Goal: Task Accomplishment & Management: Use online tool/utility

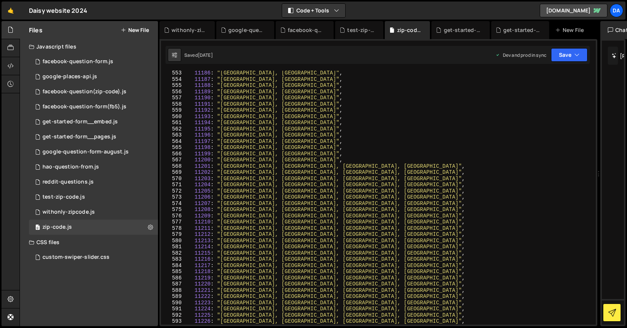
scroll to position [3429, 0]
type textarea "11202: "[GEOGRAPHIC_DATA], [GEOGRAPHIC_DATA], [GEOGRAPHIC_DATA], [GEOGRAPHIC_DA…"
click at [204, 175] on div "11186 : "[GEOGRAPHIC_DATA], [GEOGRAPHIC_DATA]" , 11187 : "[GEOGRAPHIC_DATA], [G…" at bounding box center [390, 203] width 407 height 266
click at [204, 175] on div "11186 : "Nassau County, Long Island" , 11187 : "Nassau County, Long Island" , 1…" at bounding box center [390, 203] width 407 height 266
click at [203, 173] on div "11186 : "Nassau County, Long Island" , 11187 : "Nassau County, Long Island" , 1…" at bounding box center [390, 198] width 407 height 254
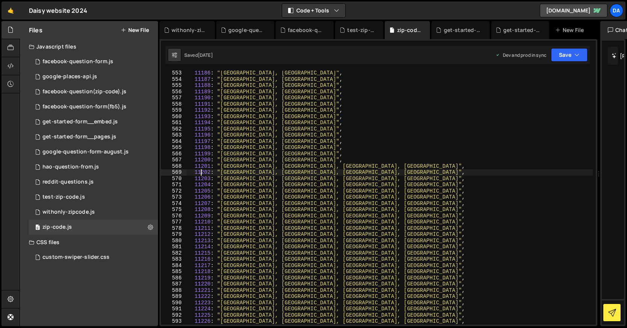
click at [203, 173] on div "11186 : "Nassau County, Long Island" , 11187 : "Nassau County, Long Island" , 1…" at bounding box center [390, 203] width 407 height 266
click at [188, 171] on div "11186 : "Nassau County, Long Island" , 11187 : "Nassau County, Long Island" , 1…" at bounding box center [390, 203] width 407 height 266
drag, startPoint x: 195, startPoint y: 172, endPoint x: 357, endPoint y: 171, distance: 162.2
click at [357, 171] on div "11186 : "Nassau County, Long Island" , 11187 : "Nassau County, Long Island" , 1…" at bounding box center [390, 203] width 407 height 266
click at [253, 173] on div "11186 : "Nassau County, Long Island" , 11187 : "Nassau County, Long Island" , 1…" at bounding box center [390, 198] width 407 height 254
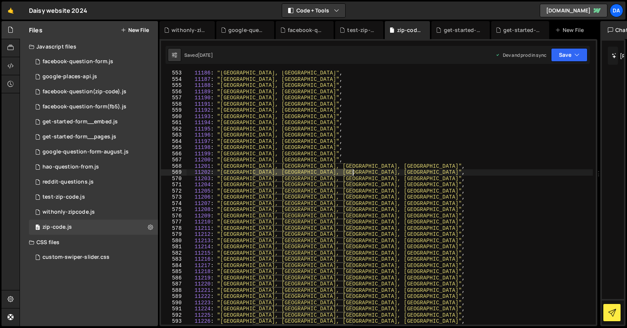
drag, startPoint x: 253, startPoint y: 173, endPoint x: 352, endPoint y: 172, distance: 99.7
click at [352, 172] on div "11186 : "Nassau County, Long Island" , 11187 : "Nassau County, Long Island" , 1…" at bounding box center [390, 203] width 407 height 266
click at [255, 175] on div "11186 : "Nassau County, Long Island" , 11187 : "Nassau County, Long Island" , 1…" at bounding box center [390, 198] width 407 height 254
click at [255, 175] on div "11186 : "Nassau County, Long Island" , 11187 : "Nassau County, Long Island" , 1…" at bounding box center [390, 203] width 407 height 266
click at [254, 172] on div "11186 : "Nassau County, Long Island" , 11187 : "Nassau County, Long Island" , 1…" at bounding box center [390, 198] width 407 height 254
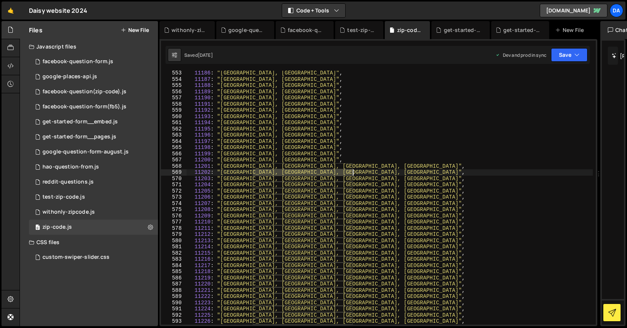
drag, startPoint x: 253, startPoint y: 172, endPoint x: 353, endPoint y: 172, distance: 100.1
click at [353, 172] on div "11186 : "Nassau County, Long Island" , 11187 : "Nassau County, Long Island" , 1…" at bounding box center [390, 203] width 407 height 266
click at [251, 172] on div "11186 : "Nassau County, Long Island" , 11187 : "Nassau County, Long Island" , 1…" at bounding box center [390, 203] width 407 height 266
drag, startPoint x: 252, startPoint y: 172, endPoint x: 351, endPoint y: 172, distance: 99.4
click at [351, 172] on div "11186 : "Nassau County, Long Island" , 11187 : "Nassau County, Long Island" , 1…" at bounding box center [390, 203] width 407 height 266
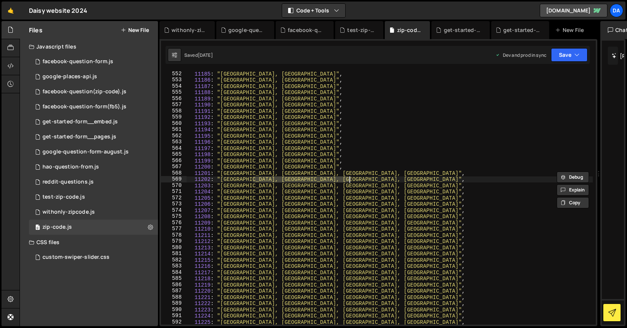
scroll to position [3434, 0]
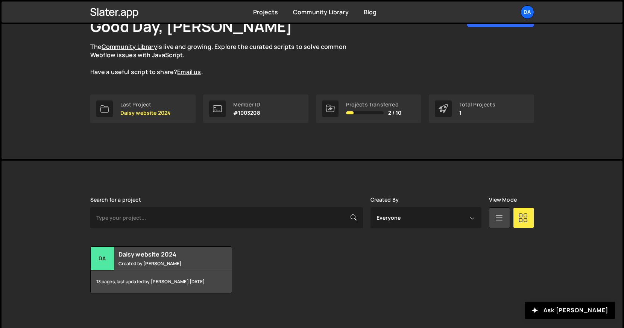
scroll to position [59, 0]
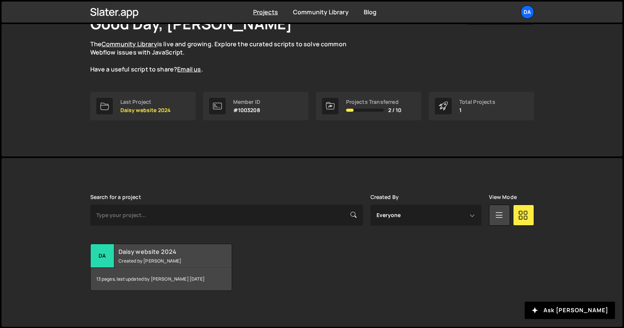
click at [175, 268] on div "13 pages, last updated by [PERSON_NAME] [DATE]" at bounding box center [161, 279] width 141 height 23
click at [153, 251] on h2 "Daisy website 2024" at bounding box center [164, 252] width 91 height 8
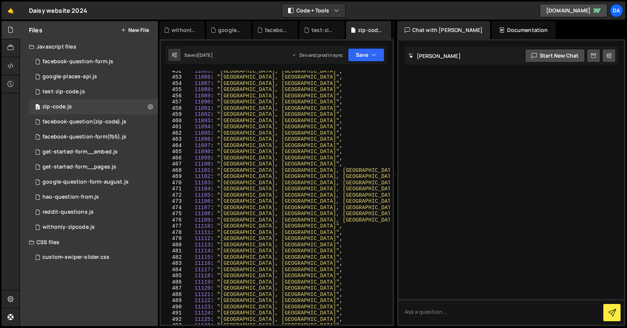
scroll to position [2804, 0]
drag, startPoint x: 221, startPoint y: 178, endPoint x: 329, endPoint y: 178, distance: 108.8
click at [329, 178] on div "11085 : "Nassau County, Long Island" , 11086 : "Nassau County, Long Island" , 1…" at bounding box center [288, 200] width 203 height 266
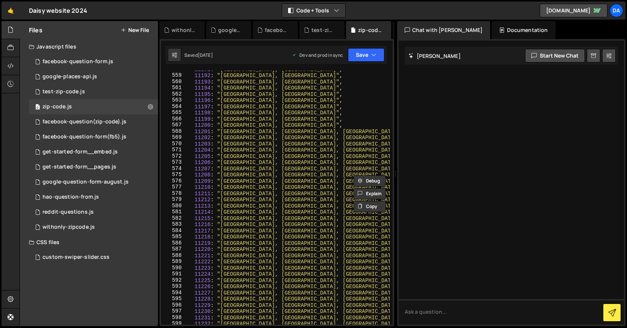
scroll to position [3457, 0]
click at [221, 140] on div "11190 : "Nassau County, Long Island" , 11191 : "Nassau County, Long Island" , 1…" at bounding box center [288, 200] width 203 height 266
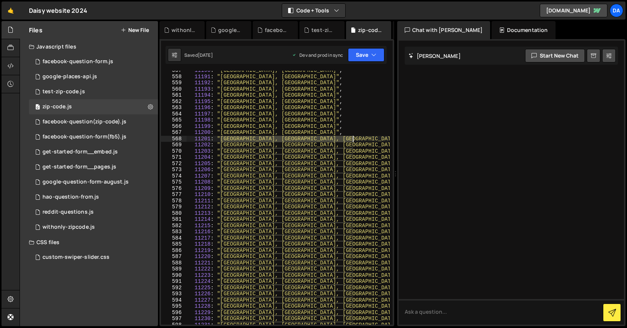
drag, startPoint x: 221, startPoint y: 140, endPoint x: 353, endPoint y: 136, distance: 132.9
click at [353, 136] on div "11190 : "Nassau County, Long Island" , 11191 : "Nassau County, Long Island" , 1…" at bounding box center [288, 200] width 203 height 266
click at [355, 134] on div "11190 : "Nassau County, Long Island" , 11191 : "Nassau County, Long Island" , 1…" at bounding box center [288, 200] width 203 height 266
drag, startPoint x: 355, startPoint y: 137, endPoint x: 218, endPoint y: 140, distance: 136.7
click at [218, 140] on div "11190 : "Nassau County, Long Island" , 11191 : "Nassau County, Long Island" , 1…" at bounding box center [288, 200] width 203 height 266
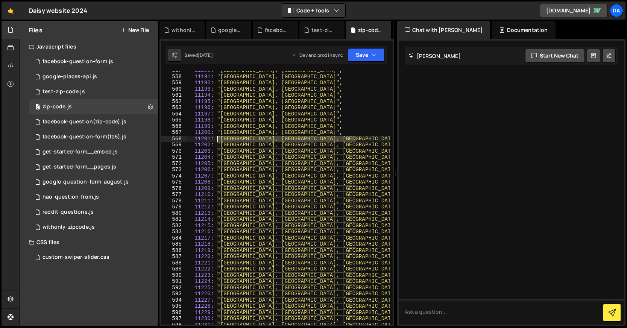
type textarea "11201: "Brooklyn, NYC, Nassau County, Long Island","
